Goal: Navigation & Orientation: Find specific page/section

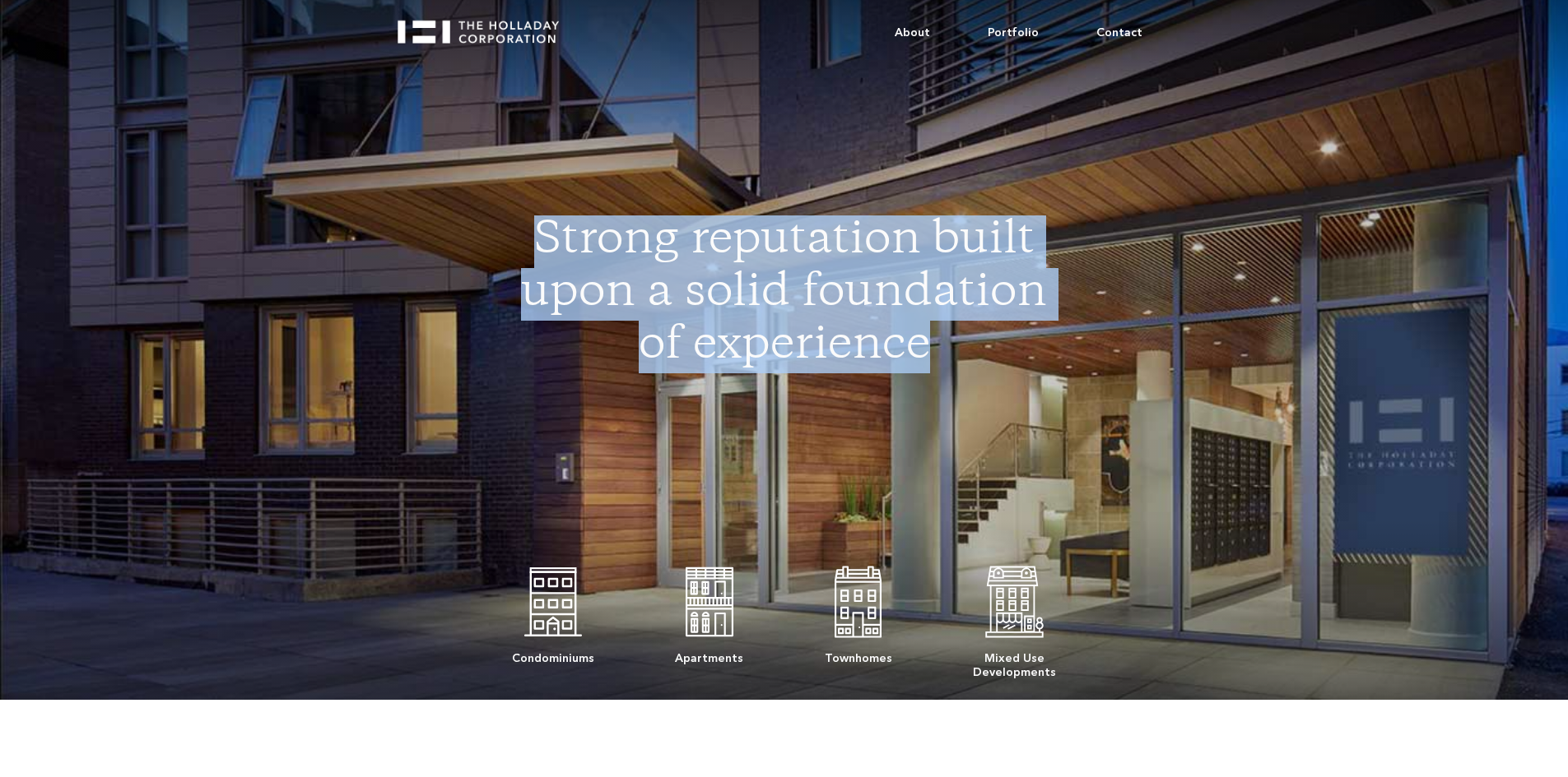
drag, startPoint x: 542, startPoint y: 225, endPoint x: 1034, endPoint y: 336, distance: 504.4
click at [1034, 336] on h1 "Strong reputation built upon a solid foundation of experience" at bounding box center [784, 294] width 542 height 158
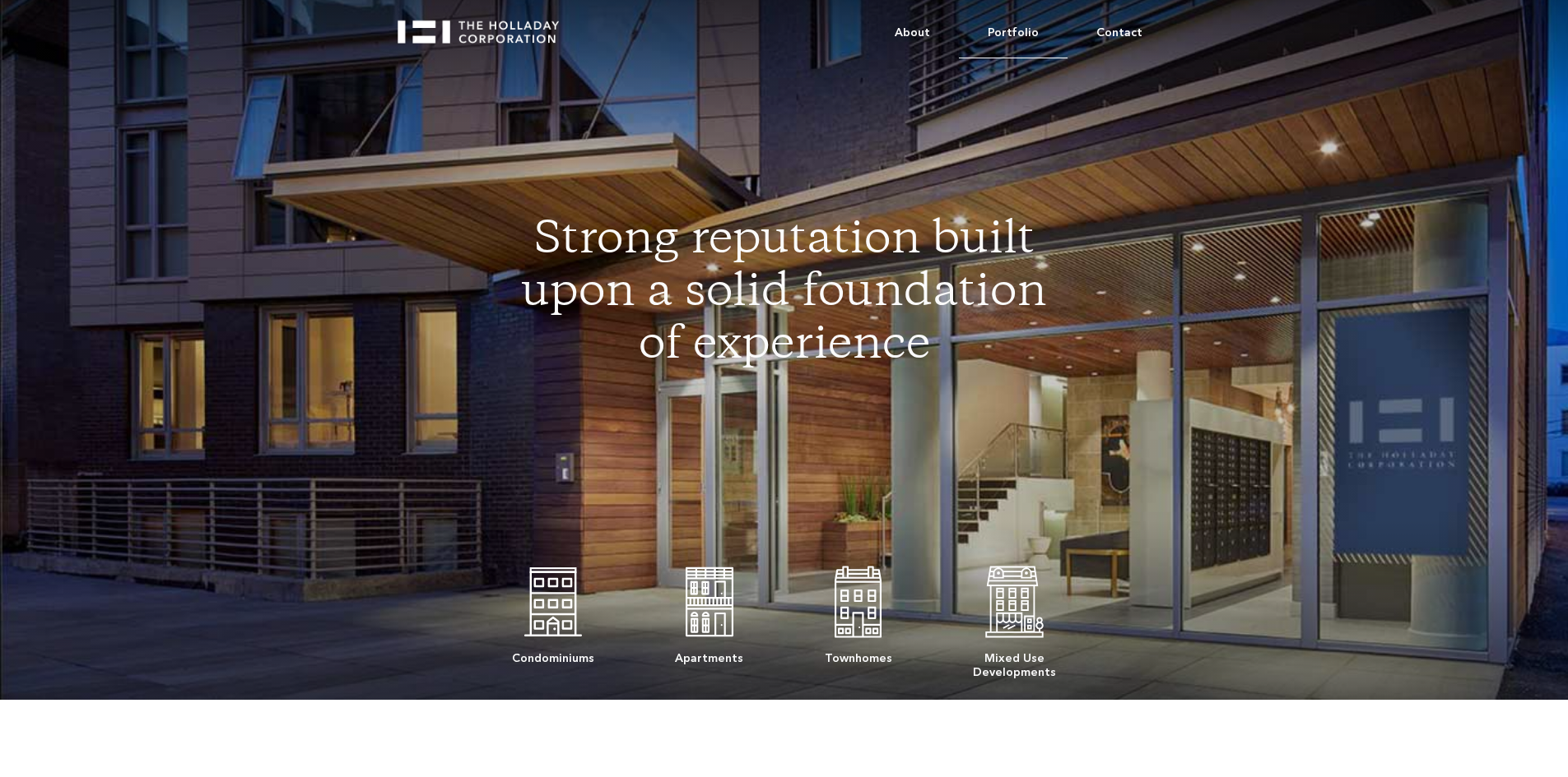
click at [1030, 28] on link "Portfolio" at bounding box center [1013, 33] width 109 height 50
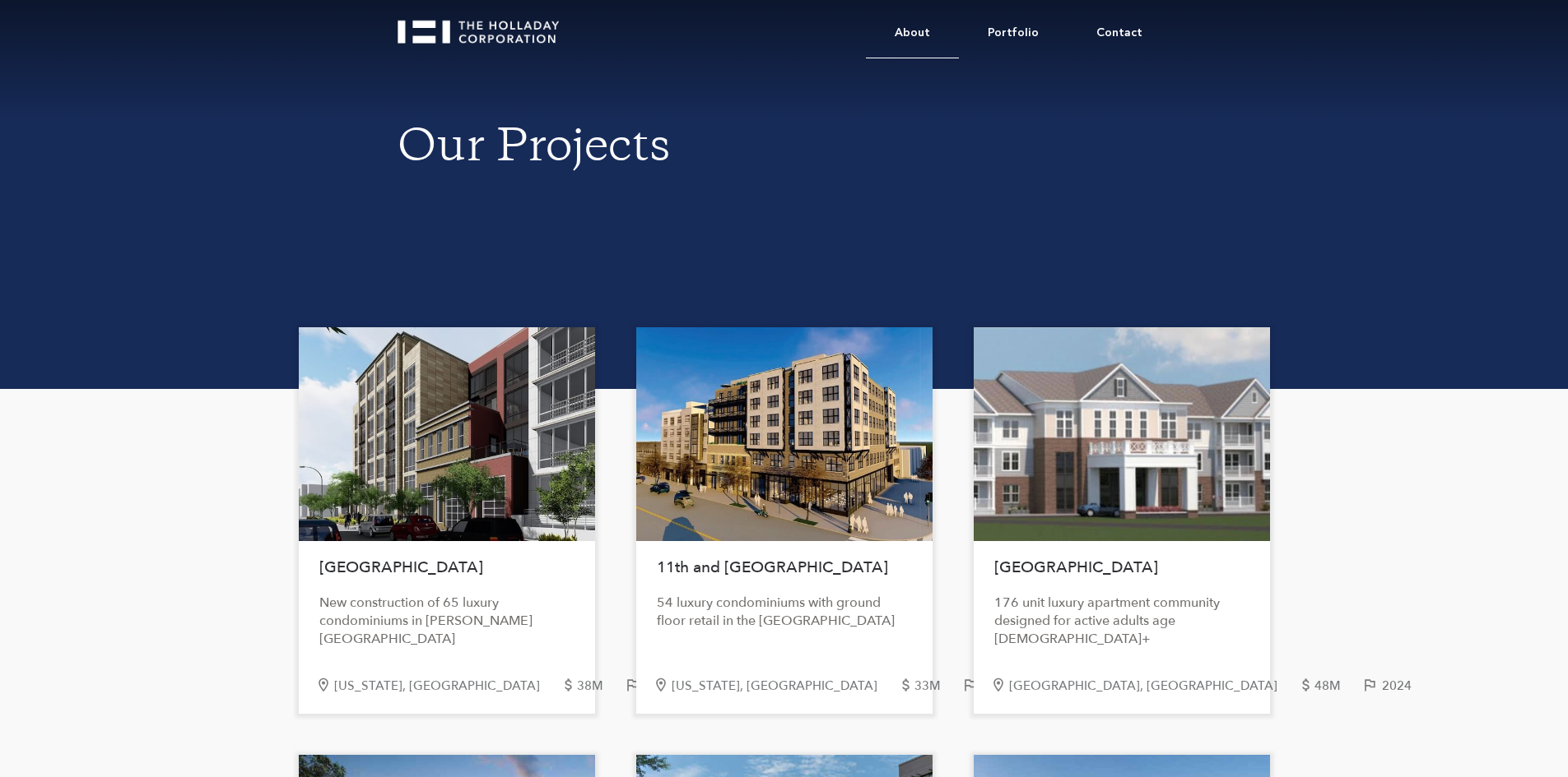
click at [925, 33] on link "About" at bounding box center [912, 33] width 93 height 50
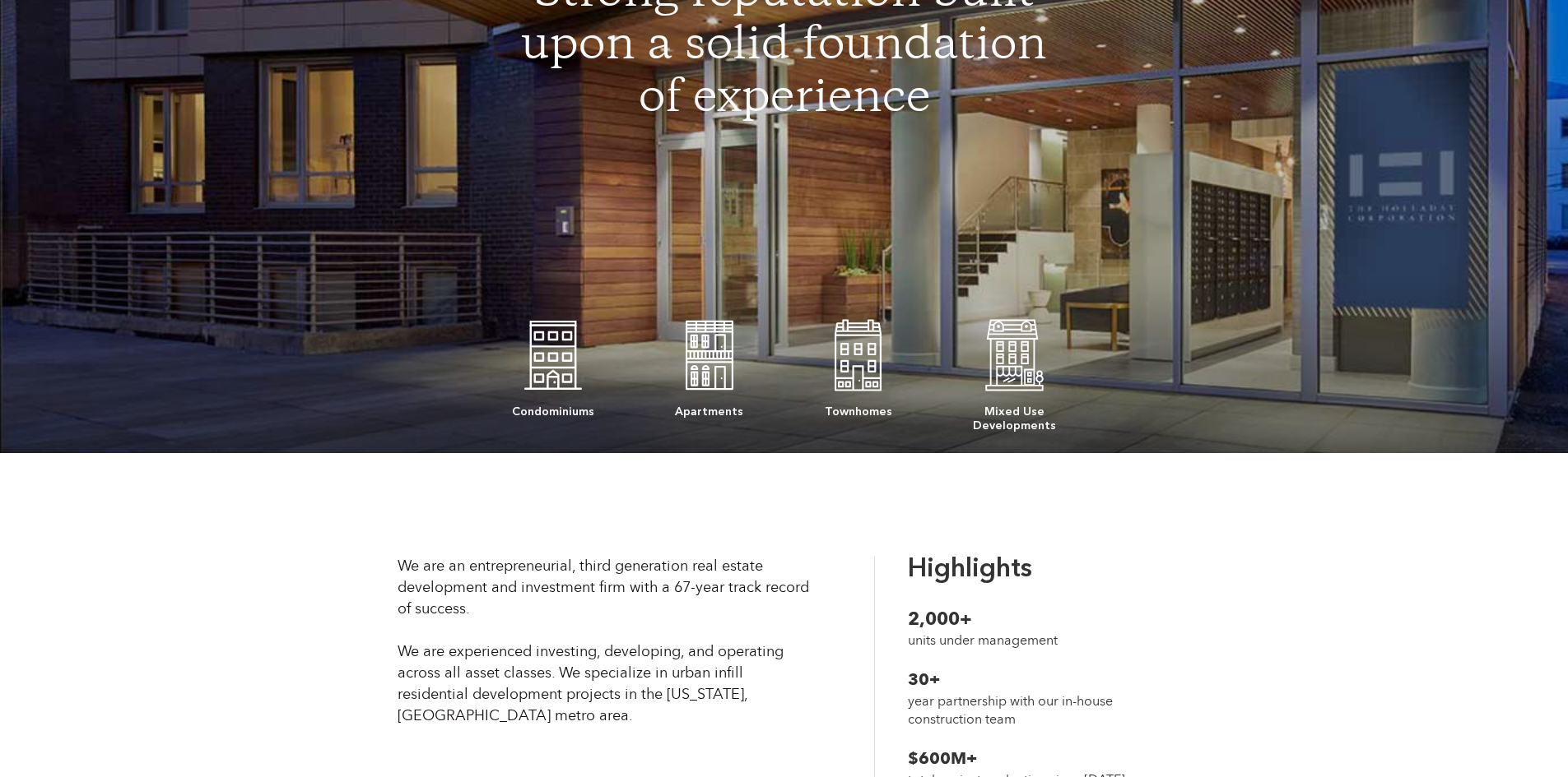
scroll to position [411, 0]
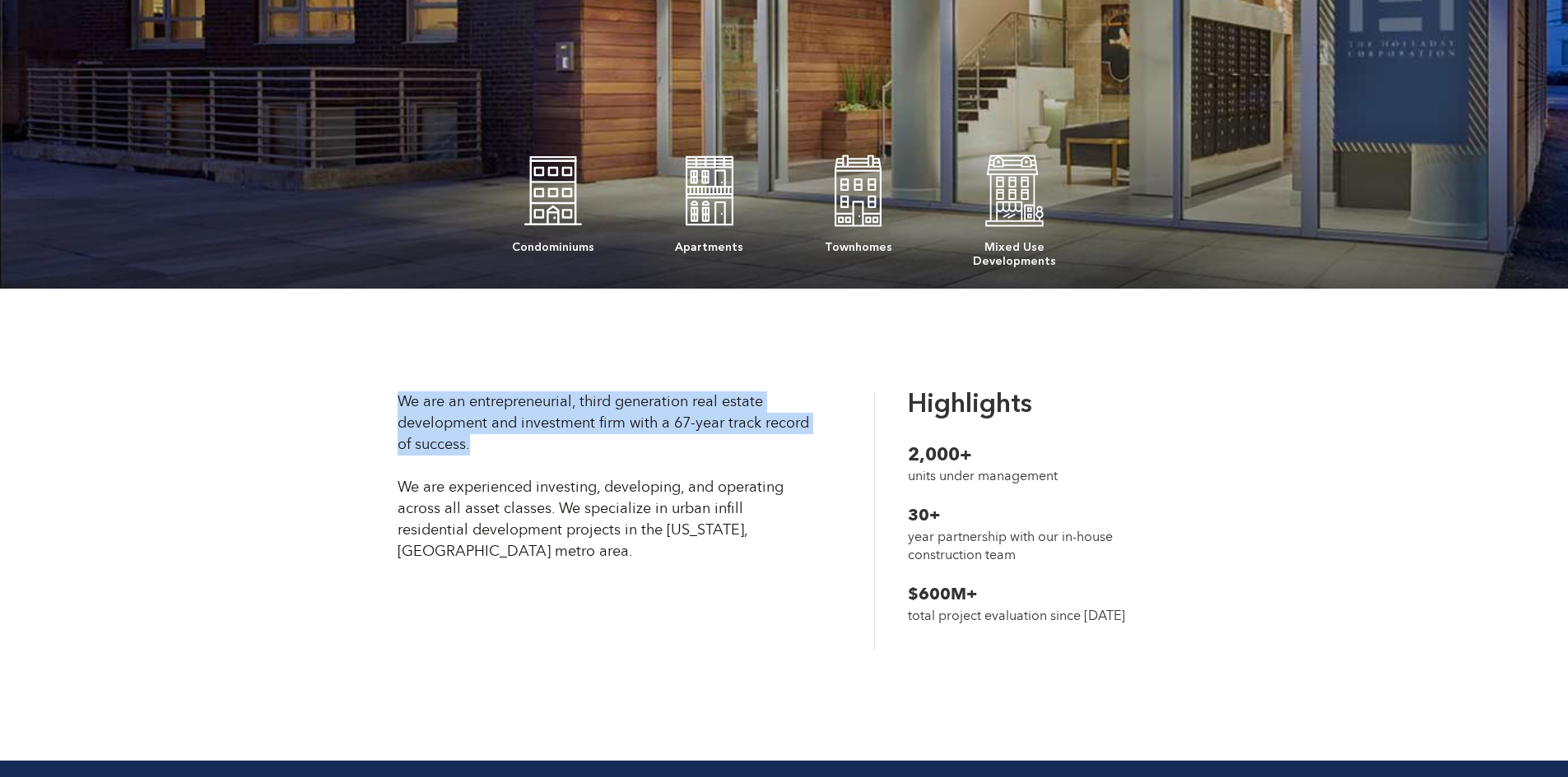
drag, startPoint x: 343, startPoint y: 396, endPoint x: 588, endPoint y: 443, distance: 249.5
click at [588, 443] on div "We are an entrepreneurial, third generation real estate development and investm…" at bounding box center [604, 478] width 413 height 171
drag, startPoint x: 365, startPoint y: 393, endPoint x: 574, endPoint y: 445, distance: 215.4
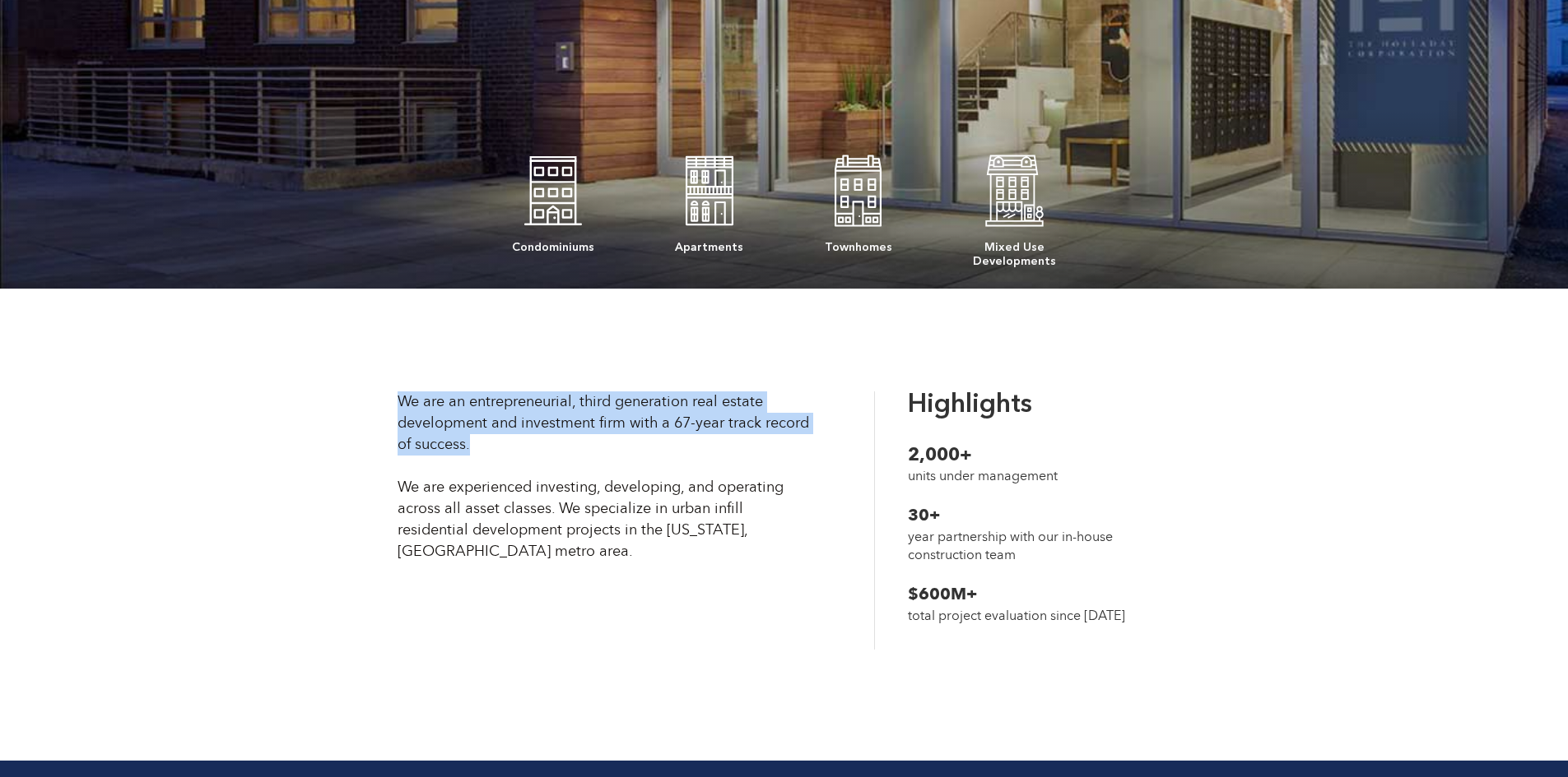
click at [573, 445] on div "We are an entrepreneurial, third generation real estate development and investm…" at bounding box center [604, 478] width 413 height 171
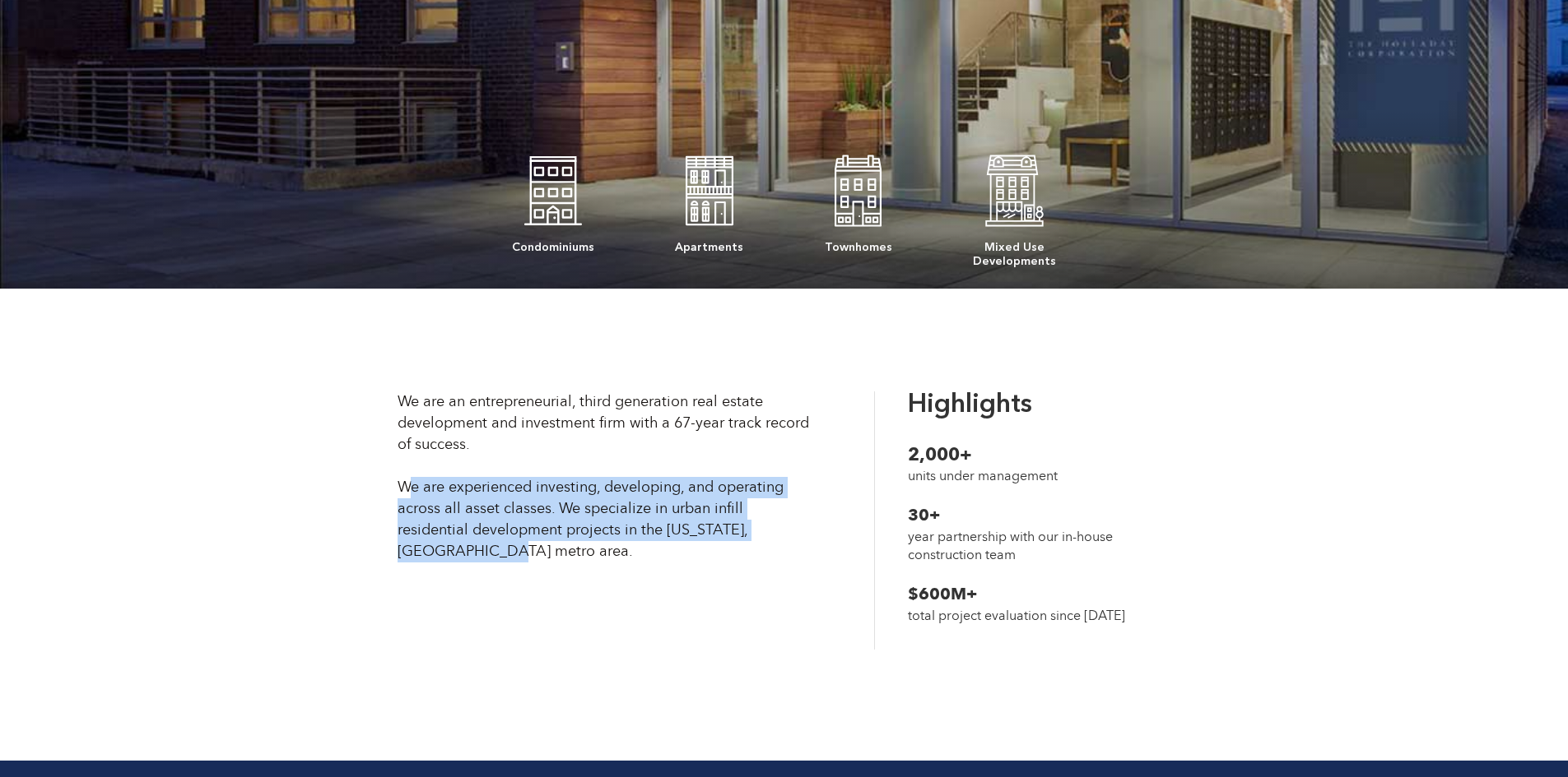
drag, startPoint x: 404, startPoint y: 488, endPoint x: 601, endPoint y: 563, distance: 210.8
click at [601, 563] on div "We are an entrepreneurial, third generation real estate development and investm…" at bounding box center [784, 525] width 790 height 266
drag, startPoint x: 601, startPoint y: 563, endPoint x: 553, endPoint y: 551, distance: 49.5
click at [600, 562] on div "We are an entrepreneurial, third generation real estate development and investm…" at bounding box center [784, 525] width 790 height 266
drag, startPoint x: 387, startPoint y: 479, endPoint x: 592, endPoint y: 542, distance: 214.5
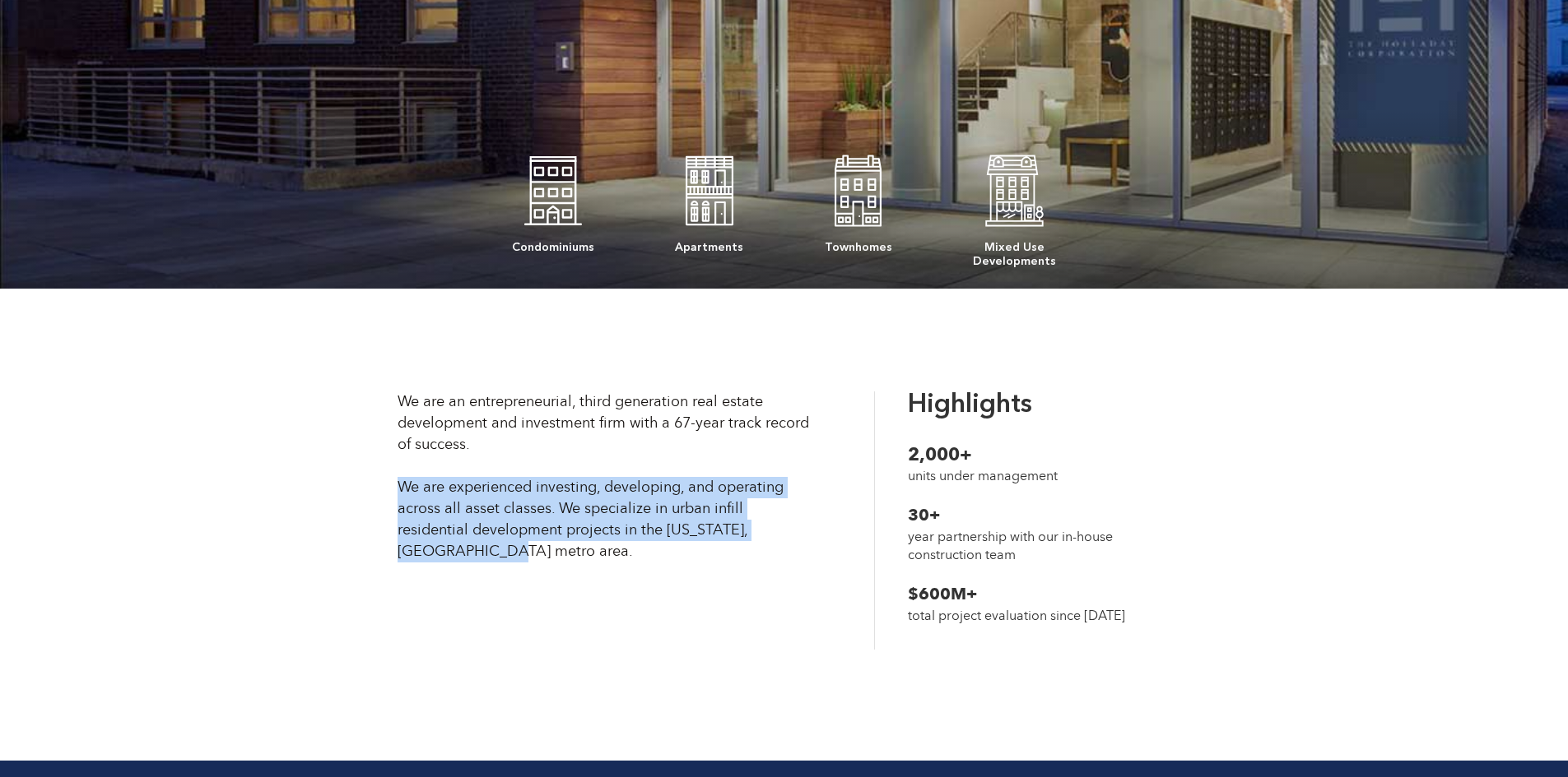
click at [593, 542] on div "We are an entrepreneurial, third generation real estate development and investm…" at bounding box center [604, 478] width 413 height 171
drag, startPoint x: 402, startPoint y: 482, endPoint x: 610, endPoint y: 544, distance: 217.0
click at [610, 544] on div "We are an entrepreneurial, third generation real estate development and investm…" at bounding box center [604, 478] width 413 height 171
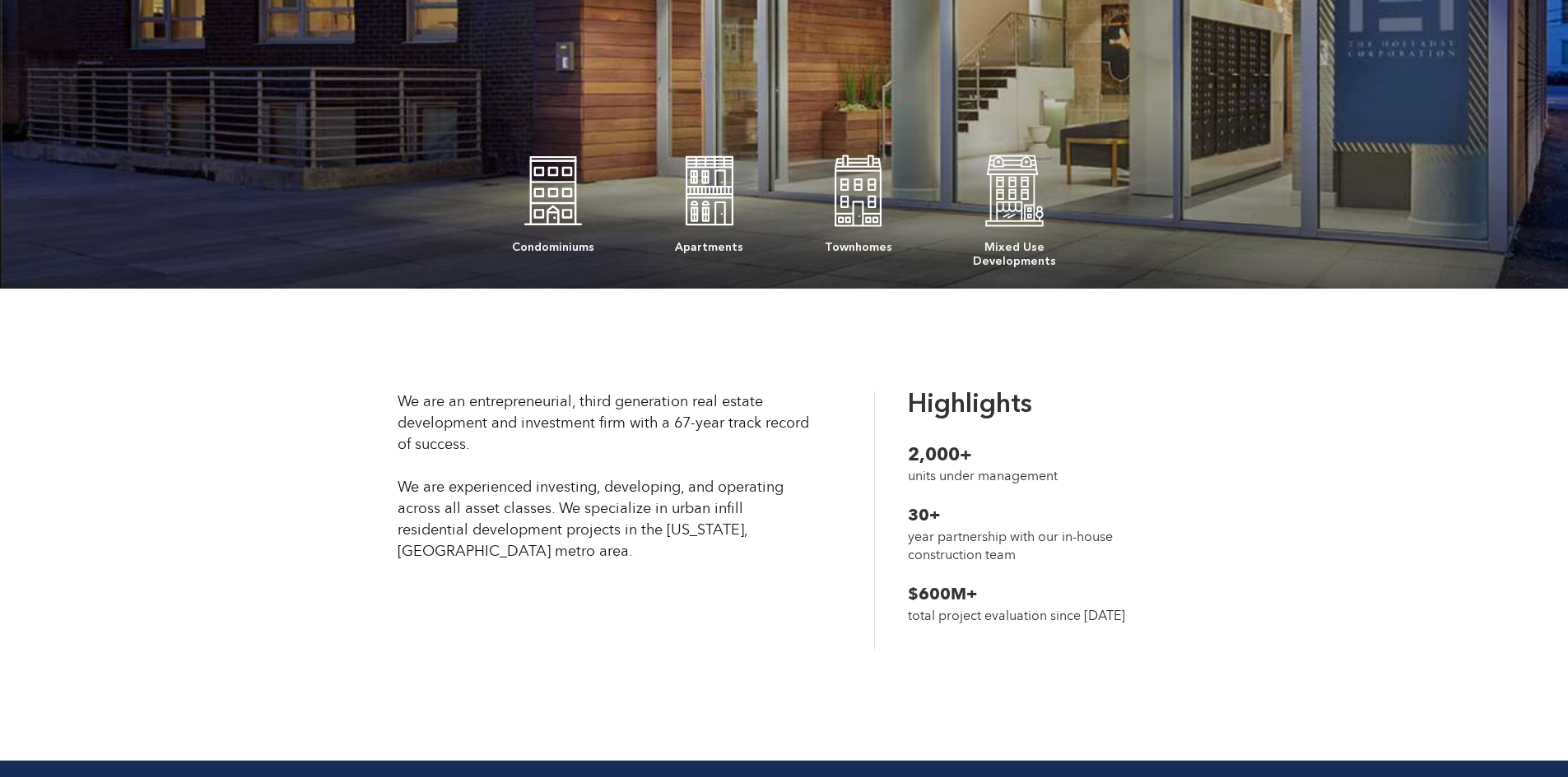
click at [493, 514] on div "We are an entrepreneurial, third generation real estate development and investm…" at bounding box center [604, 478] width 413 height 171
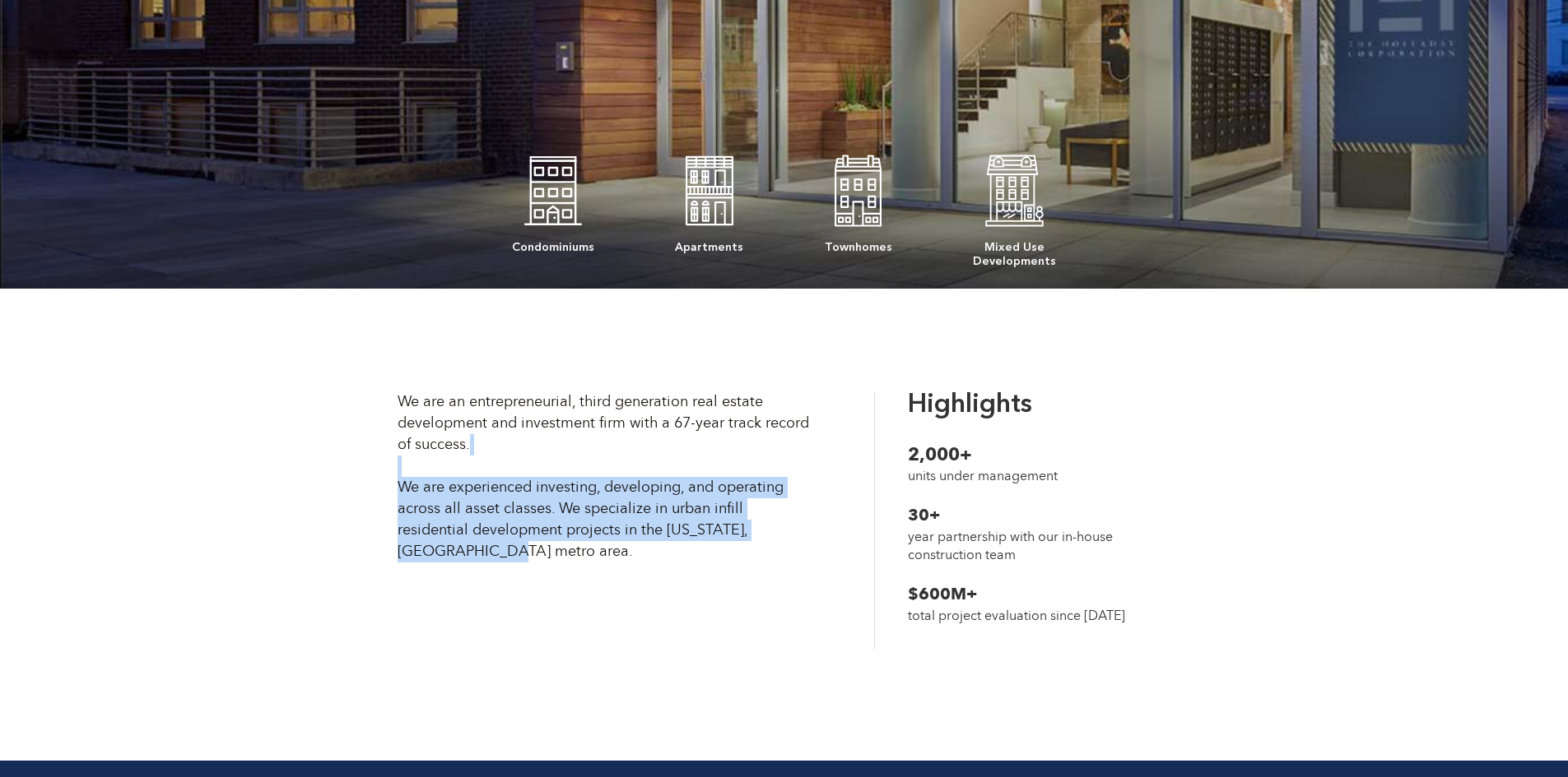
drag, startPoint x: 384, startPoint y: 475, endPoint x: 623, endPoint y: 560, distance: 253.7
click at [623, 558] on div "We are an entrepreneurial, third generation real estate development and investm…" at bounding box center [604, 478] width 413 height 171
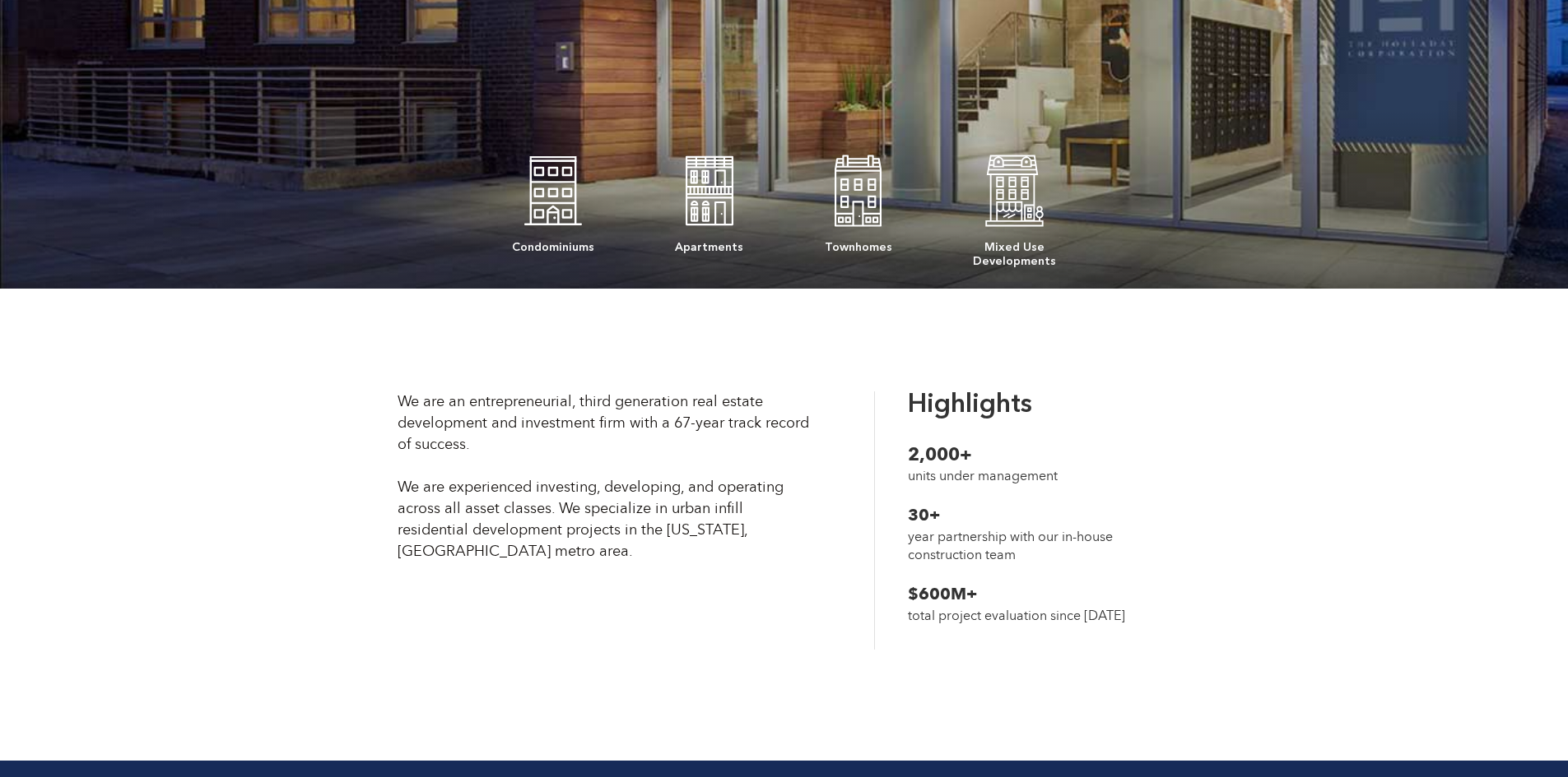
click at [854, 418] on div "Highlights ‍ 2,000+ units under management ‍ 30+ year partnership with our in-h…" at bounding box center [1014, 525] width 330 height 266
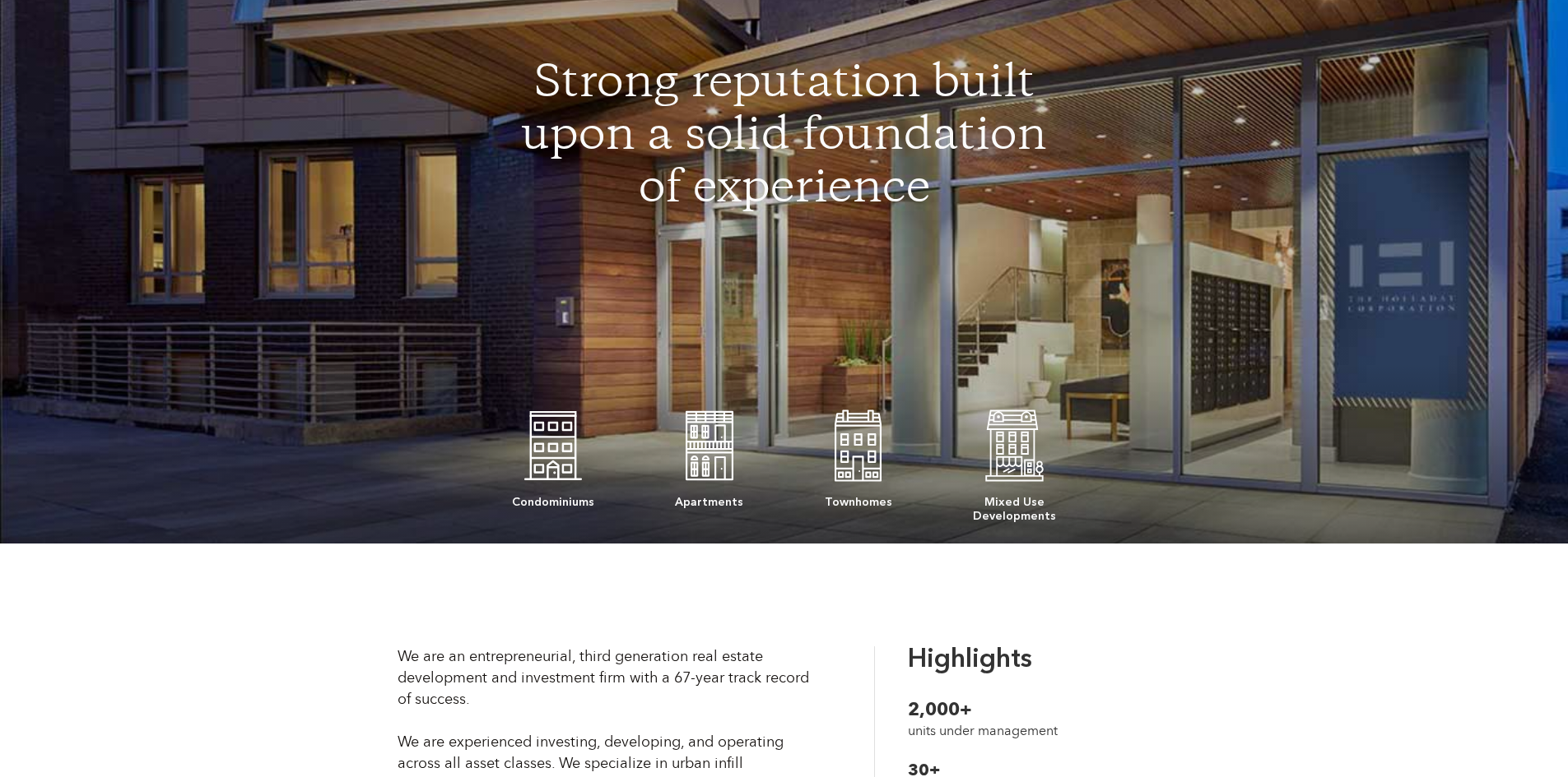
scroll to position [0, 0]
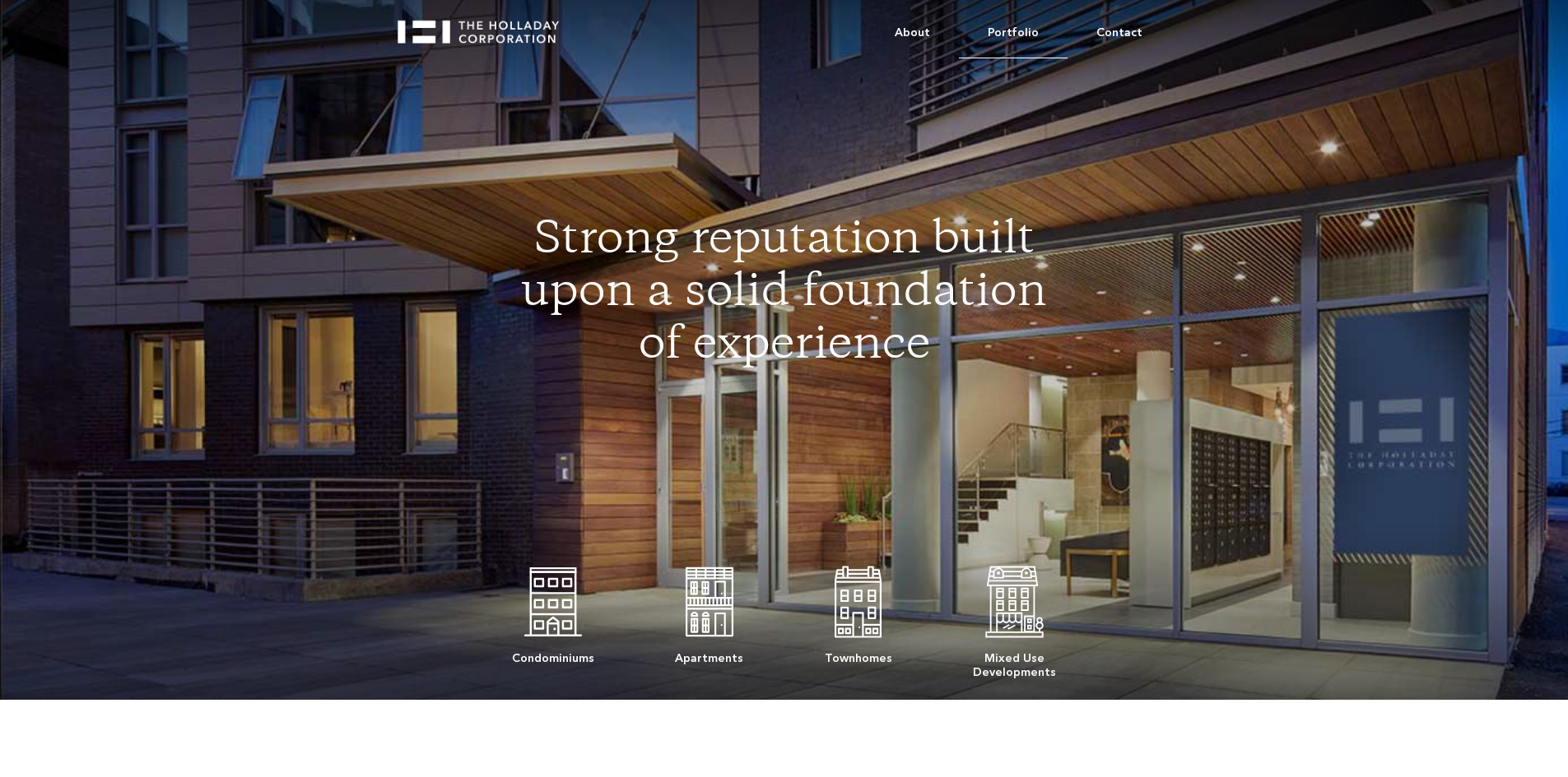
click at [1018, 33] on link "Portfolio" at bounding box center [1013, 33] width 109 height 50
